Goal: Task Accomplishment & Management: Manage account settings

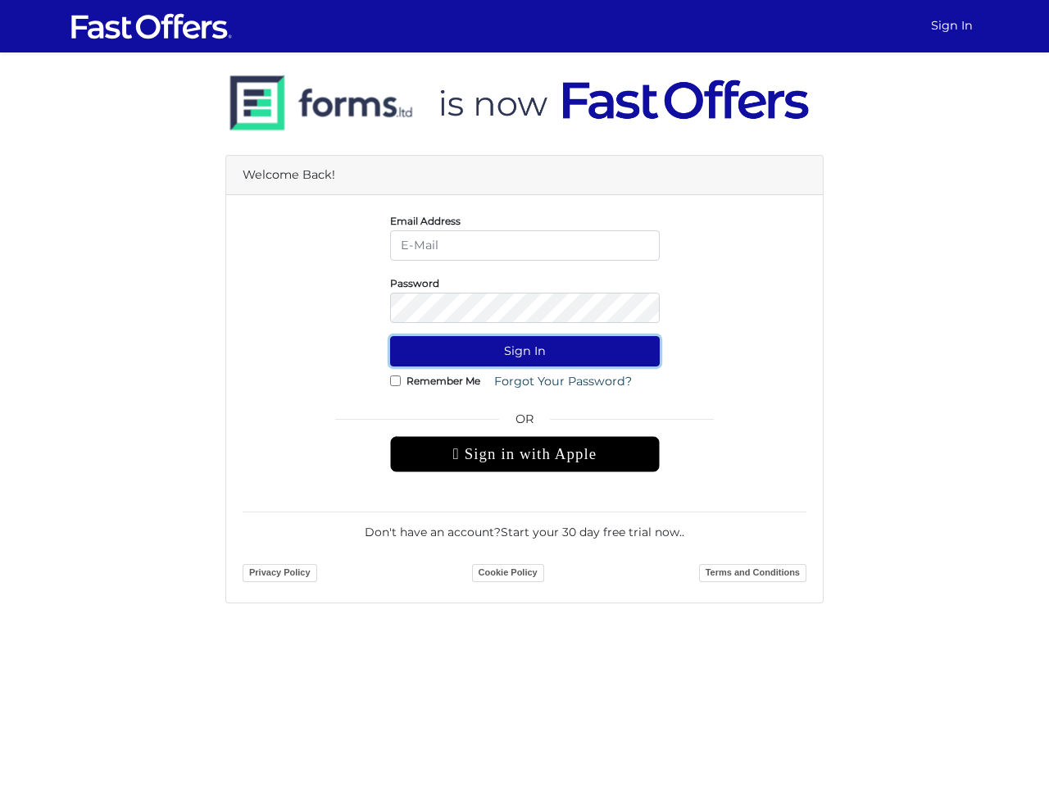
click at [525, 351] on button "Sign In" at bounding box center [525, 351] width 270 height 30
click at [525, 454] on div " Sign in with Apple" at bounding box center [525, 454] width 270 height 36
click at [525, 351] on button "Sign In" at bounding box center [525, 351] width 270 height 30
click at [525, 454] on div " Sign in with Apple" at bounding box center [525, 454] width 270 height 36
click at [525, 351] on button "Sign In" at bounding box center [525, 351] width 270 height 30
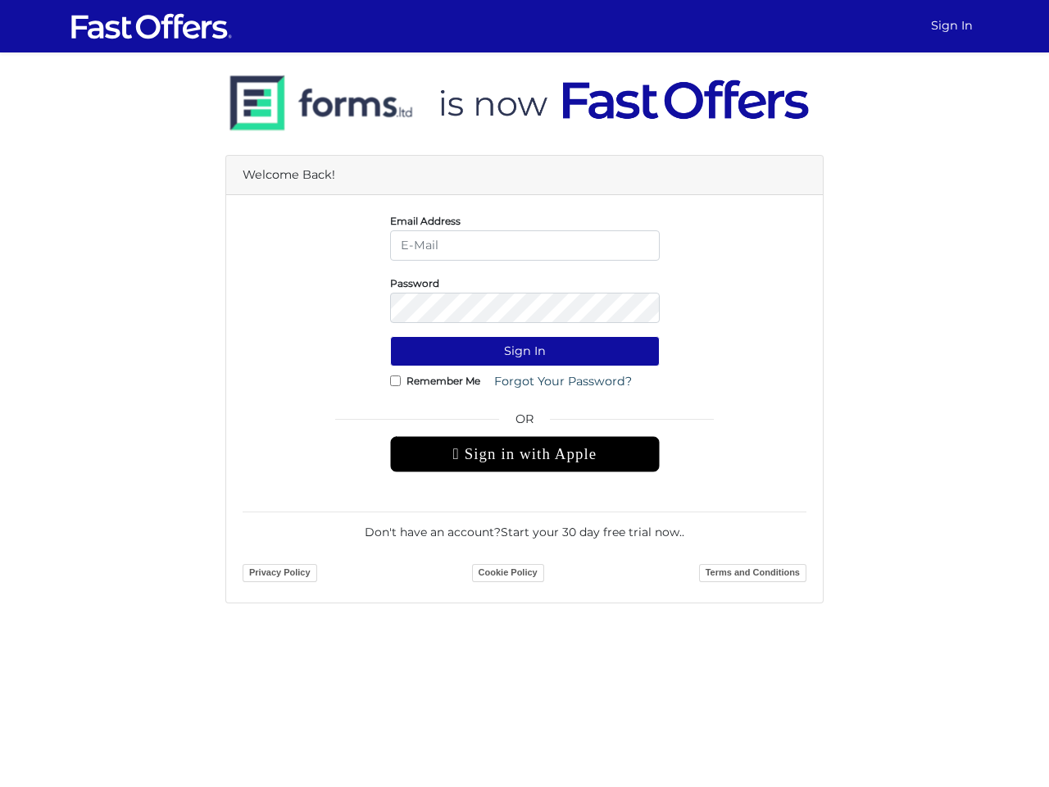
click at [525, 454] on div " Sign in with Apple" at bounding box center [525, 454] width 270 height 36
click at [525, 351] on button "Sign In" at bounding box center [525, 351] width 270 height 30
click at [525, 454] on div " Sign in with Apple" at bounding box center [525, 454] width 270 height 36
